Goal: Find specific page/section: Find specific page/section

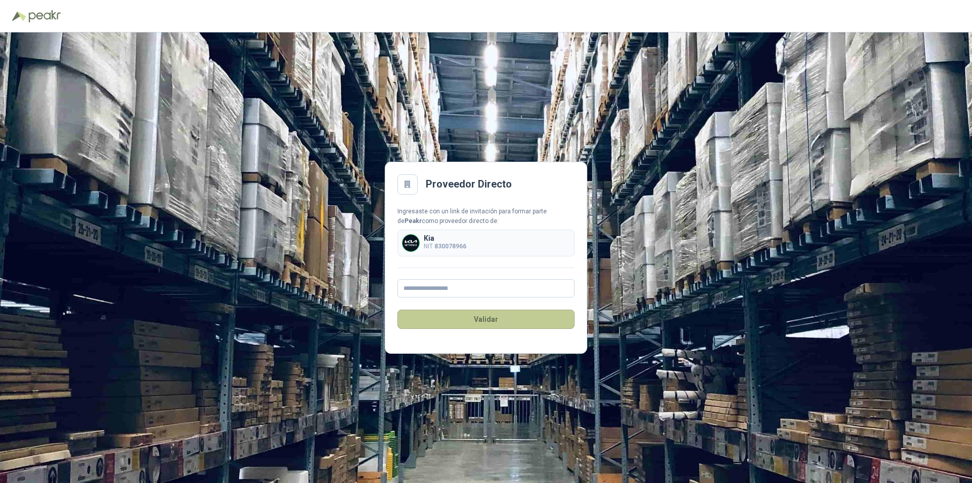
click at [495, 314] on button "Validar" at bounding box center [485, 318] width 177 height 19
type input "**********"
click at [543, 234] on div "Kia NIT 830078966" at bounding box center [485, 242] width 177 height 27
click at [496, 323] on button "Validar" at bounding box center [485, 318] width 177 height 19
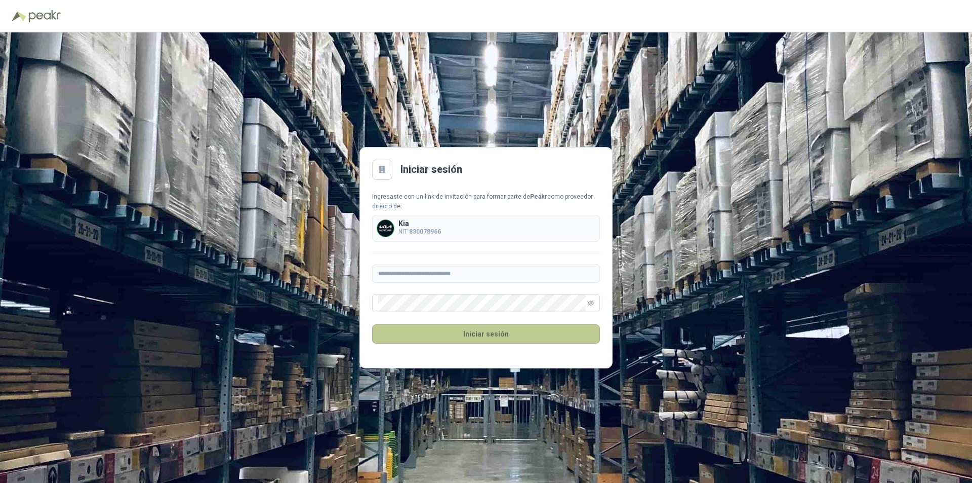
click at [488, 331] on button "Iniciar sesión" at bounding box center [486, 333] width 228 height 19
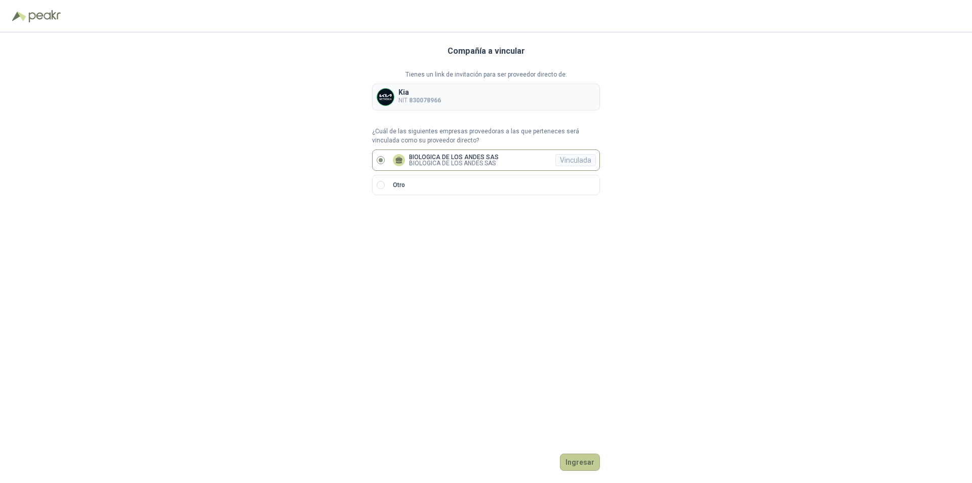
click at [585, 461] on button "Ingresar" at bounding box center [580, 461] width 40 height 17
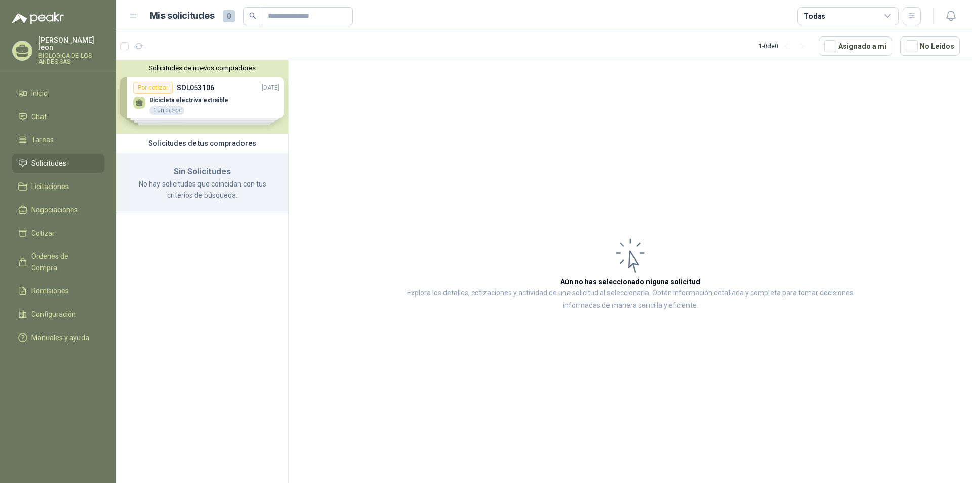
click at [188, 102] on div "Solicitudes de nuevos compradores Por cotizar SOL053106 [DATE] Bicicleta electr…" at bounding box center [202, 96] width 172 height 73
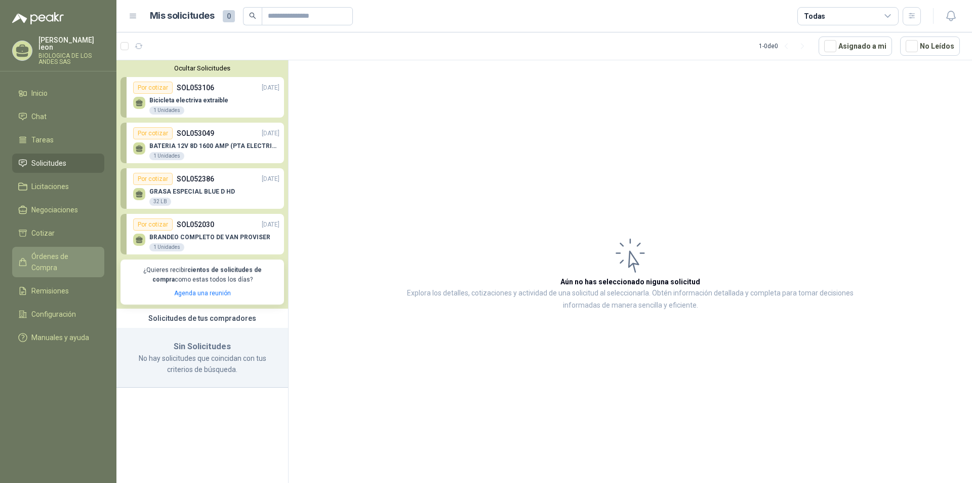
click at [60, 251] on span "Órdenes de Compra" at bounding box center [62, 262] width 63 height 22
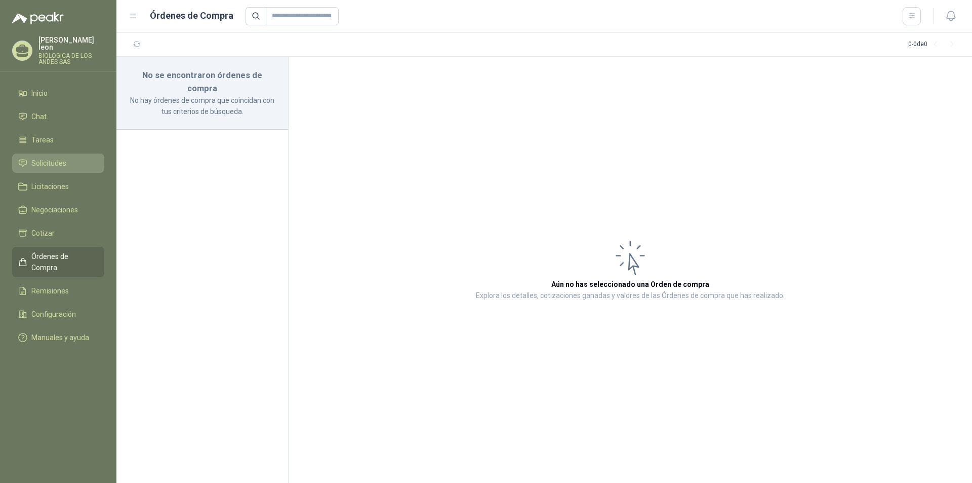
click at [54, 157] on span "Solicitudes" at bounding box center [48, 162] width 35 height 11
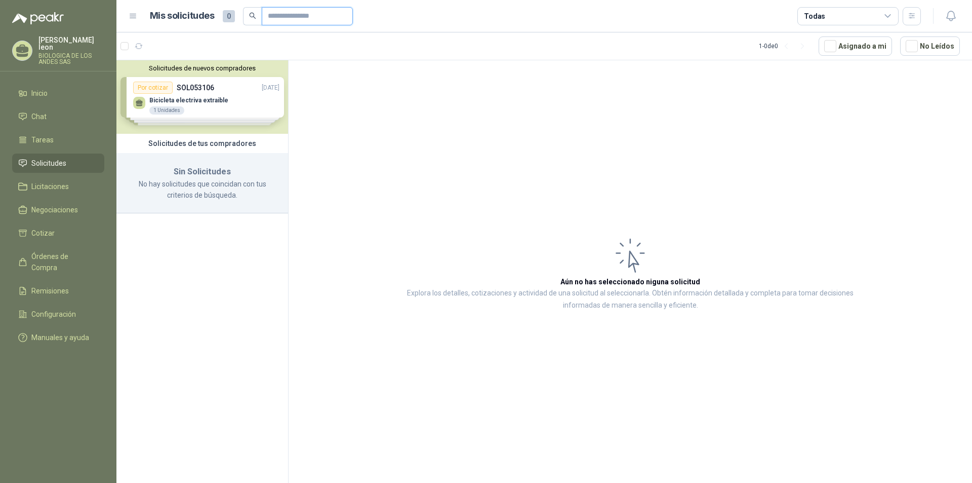
click at [281, 10] on input "text" at bounding box center [303, 16] width 71 height 17
type input "*********"
click at [339, 15] on input "*********" at bounding box center [303, 16] width 71 height 17
click at [245, 14] on span at bounding box center [252, 16] width 19 height 18
click at [347, 15] on icon "close-circle" at bounding box center [344, 16] width 6 height 6
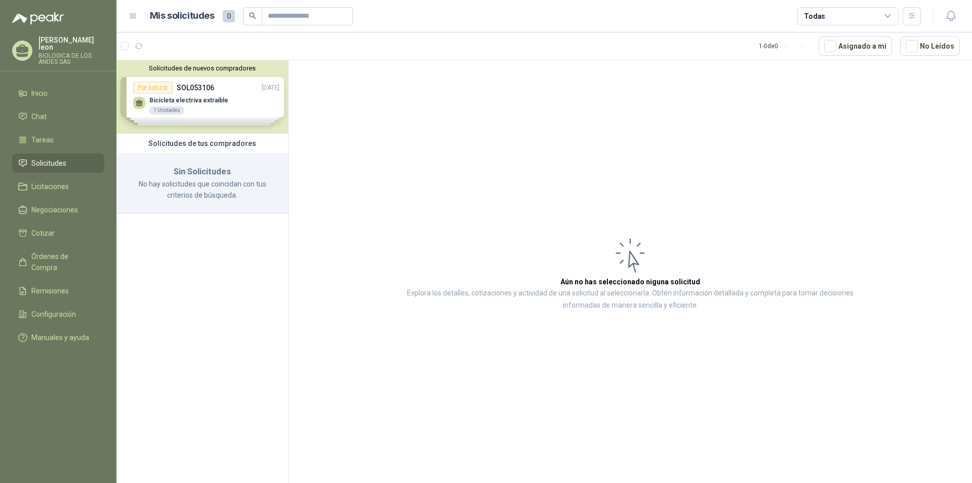
click at [233, 85] on div "Solicitudes de nuevos compradores Por cotizar SOL053106 [DATE] Bicicleta electr…" at bounding box center [202, 96] width 172 height 73
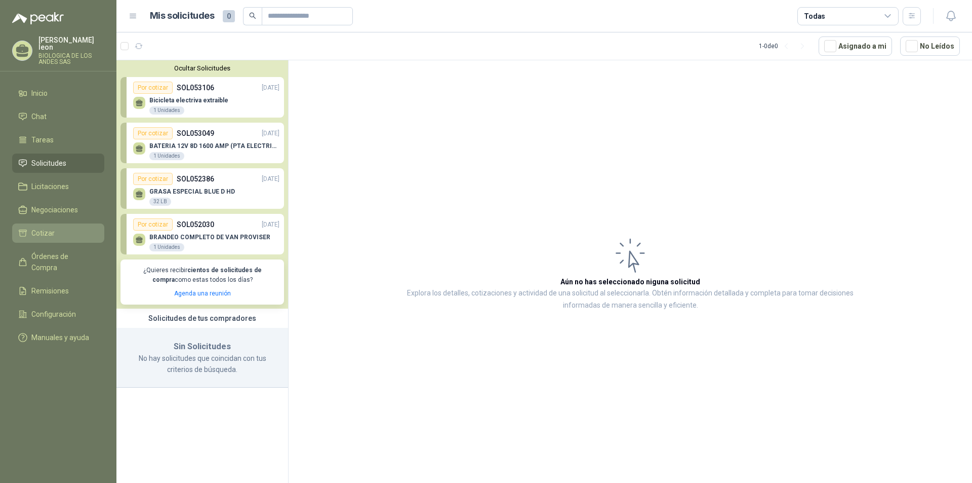
click at [42, 227] on span "Cotizar" at bounding box center [42, 232] width 23 height 11
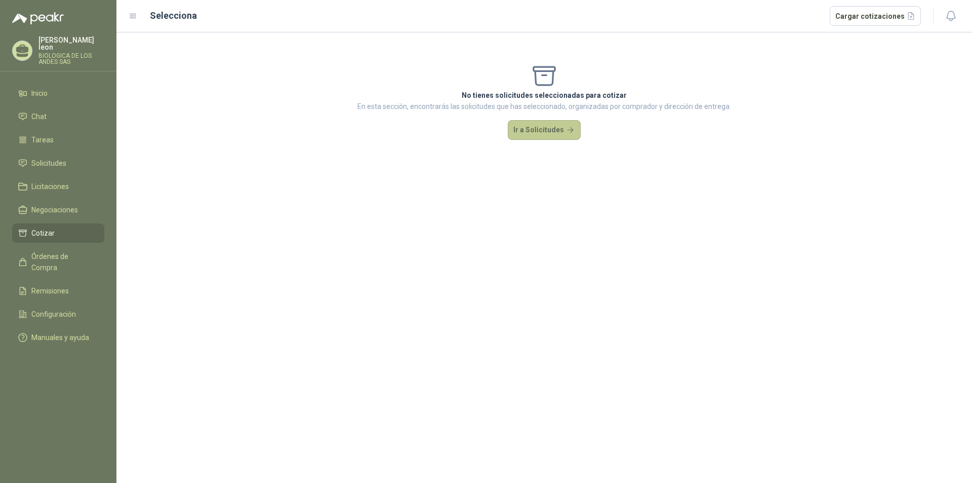
click at [532, 127] on button "Ir a Solicitudes" at bounding box center [544, 130] width 73 height 20
